Goal: Find specific page/section: Find specific page/section

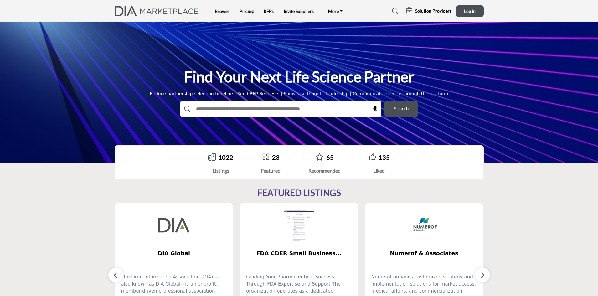
click at [219, 161] on p "1022" at bounding box center [225, 156] width 15 height 9
click at [226, 154] on link "1022" at bounding box center [225, 157] width 15 height 8
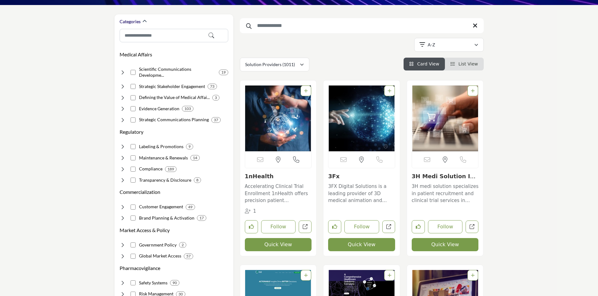
scroll to position [94, 0]
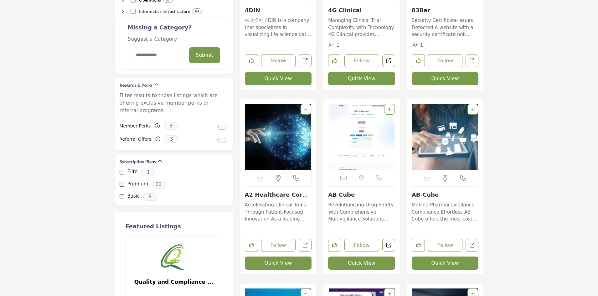
scroll to position [657, 0]
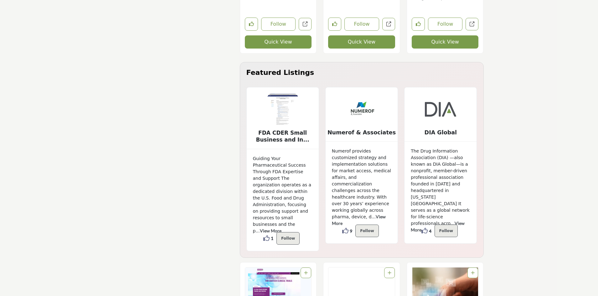
scroll to position [0, 0]
